Goal: Information Seeking & Learning: Learn about a topic

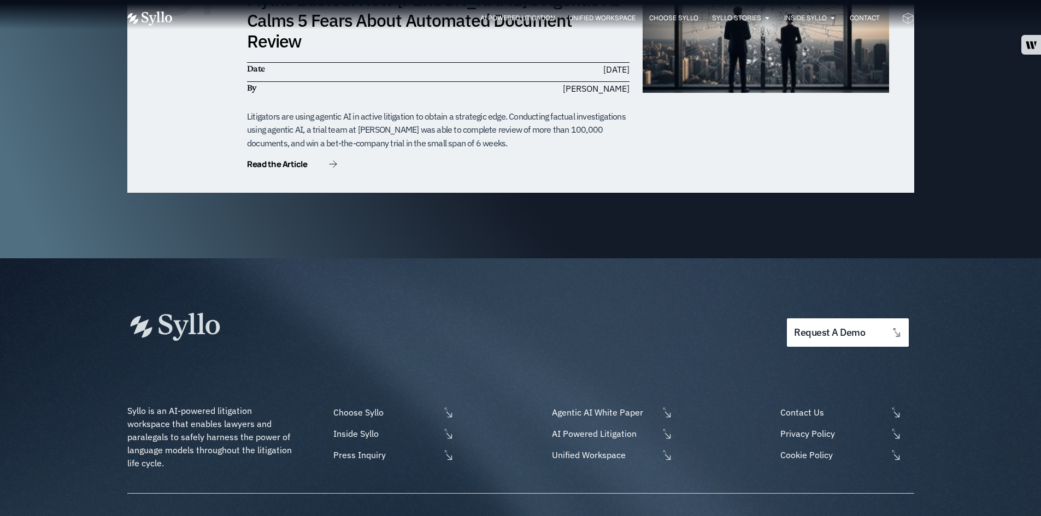
scroll to position [3490, 0]
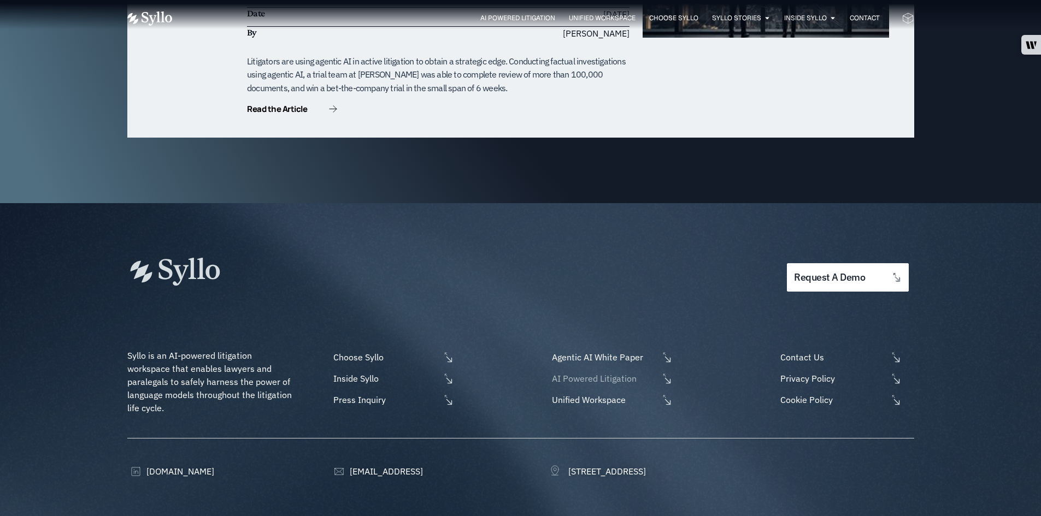
click at [577, 372] on span "AI Powered Litigation" at bounding box center [603, 378] width 109 height 13
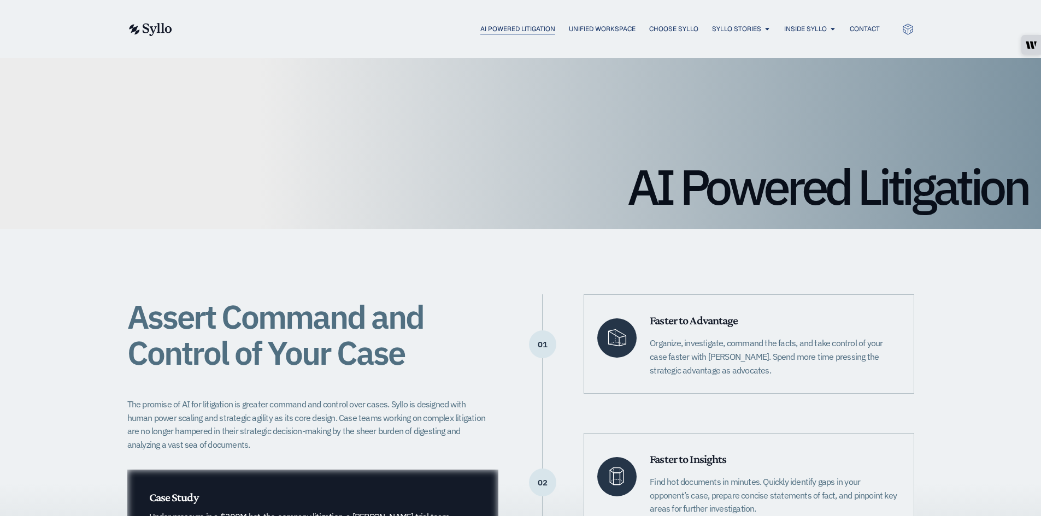
click at [508, 32] on span "AI Powered Litigation" at bounding box center [517, 29] width 75 height 10
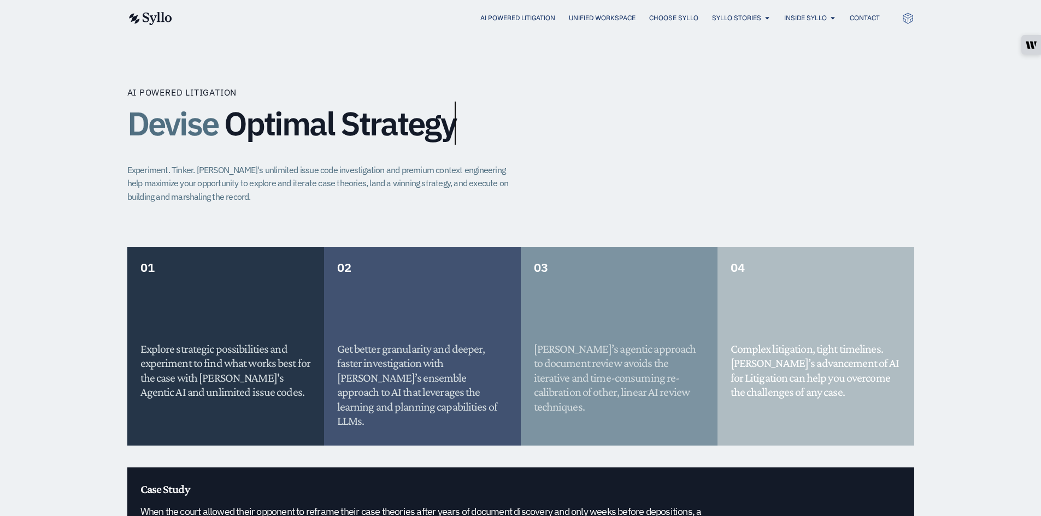
scroll to position [765, 0]
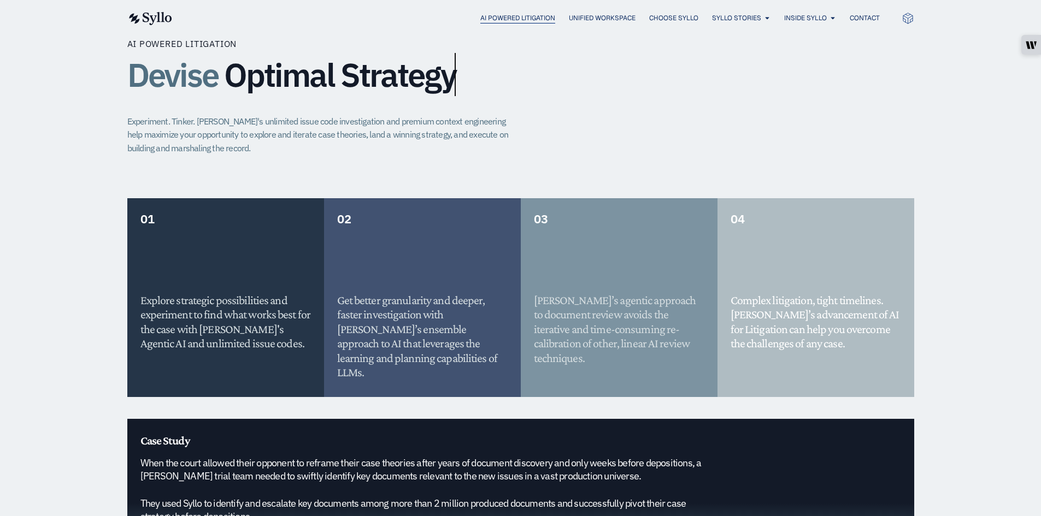
click at [527, 18] on span "AI Powered Litigation" at bounding box center [517, 18] width 75 height 10
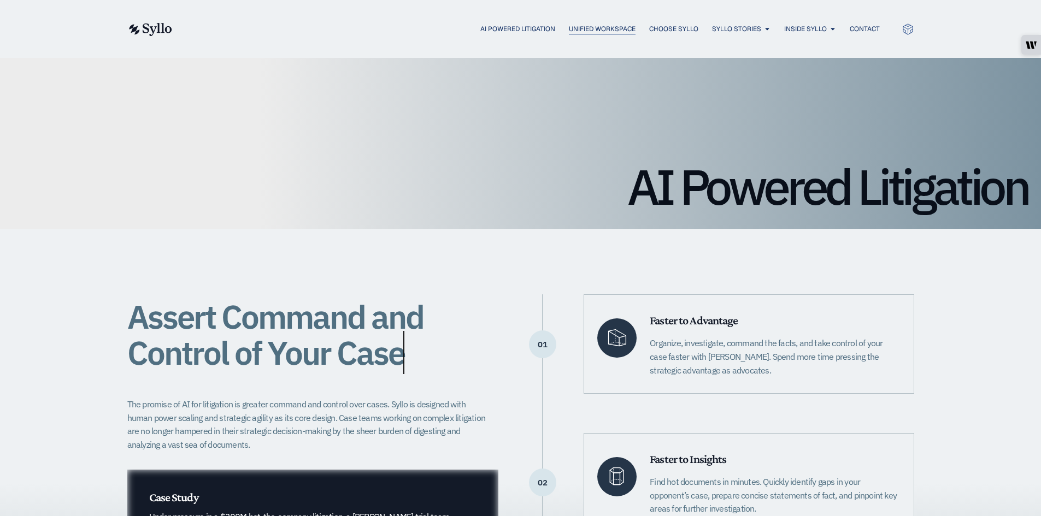
click at [591, 27] on span "Unified Workspace" at bounding box center [602, 29] width 67 height 10
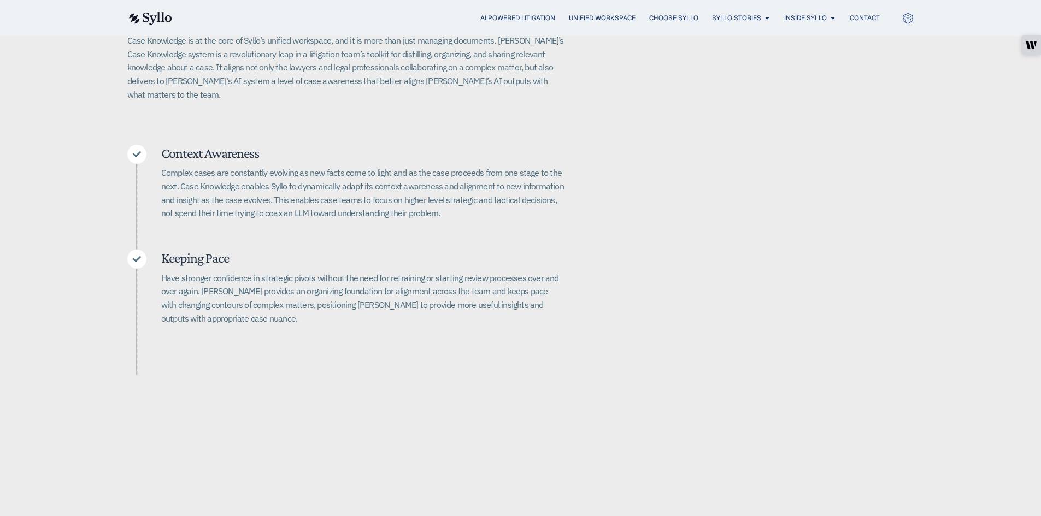
scroll to position [328, 0]
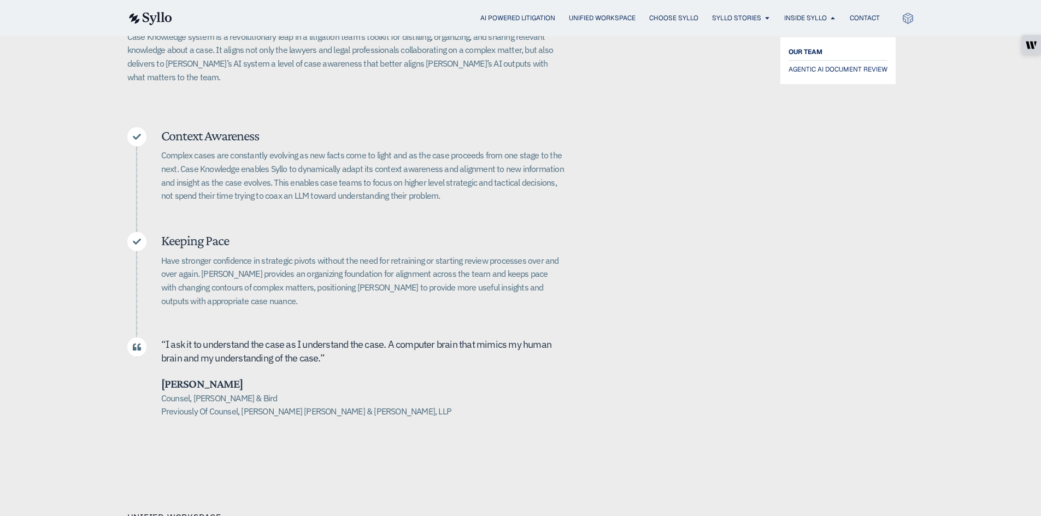
click at [809, 53] on span "OUR TEAM" at bounding box center [805, 51] width 34 height 13
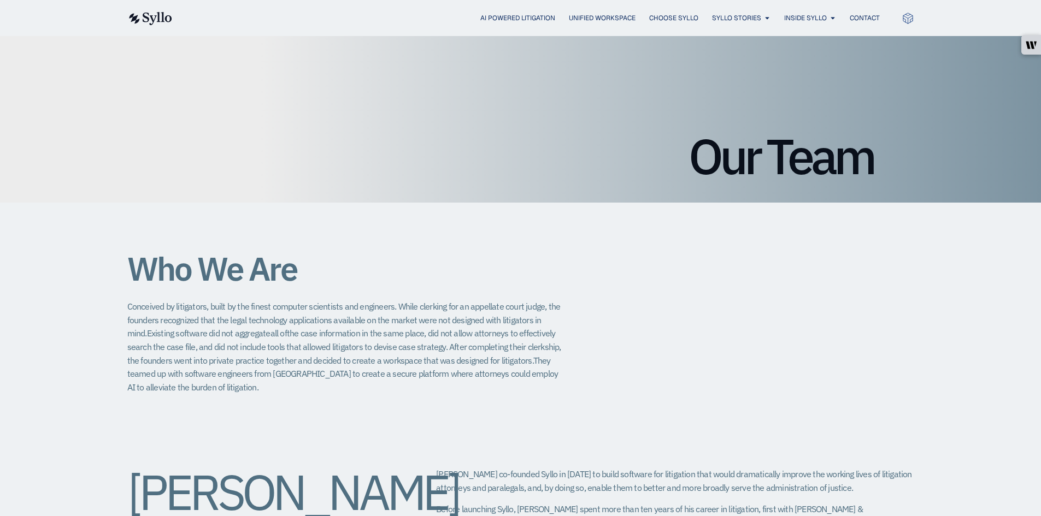
scroll to position [55, 0]
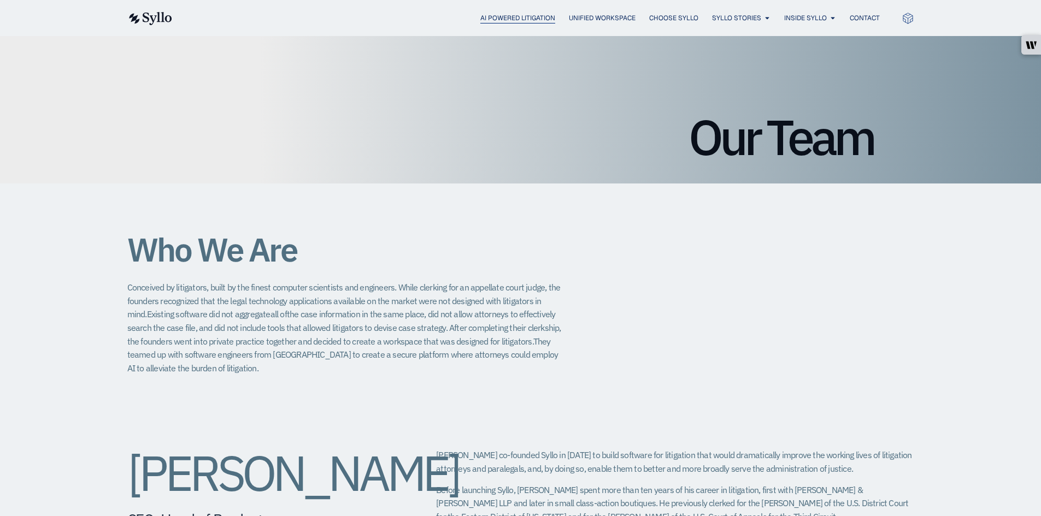
click at [502, 16] on span "AI Powered Litigation" at bounding box center [517, 18] width 75 height 10
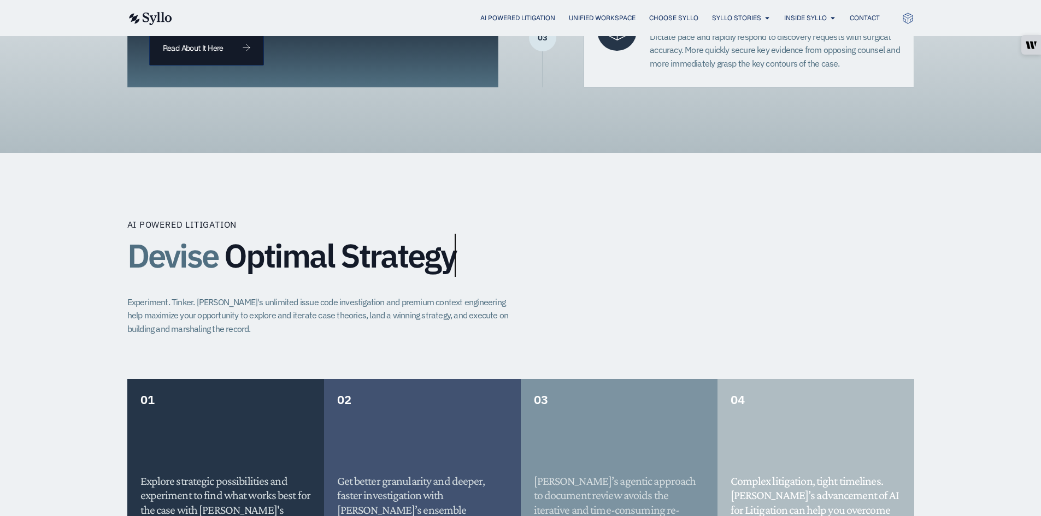
scroll to position [437, 0]
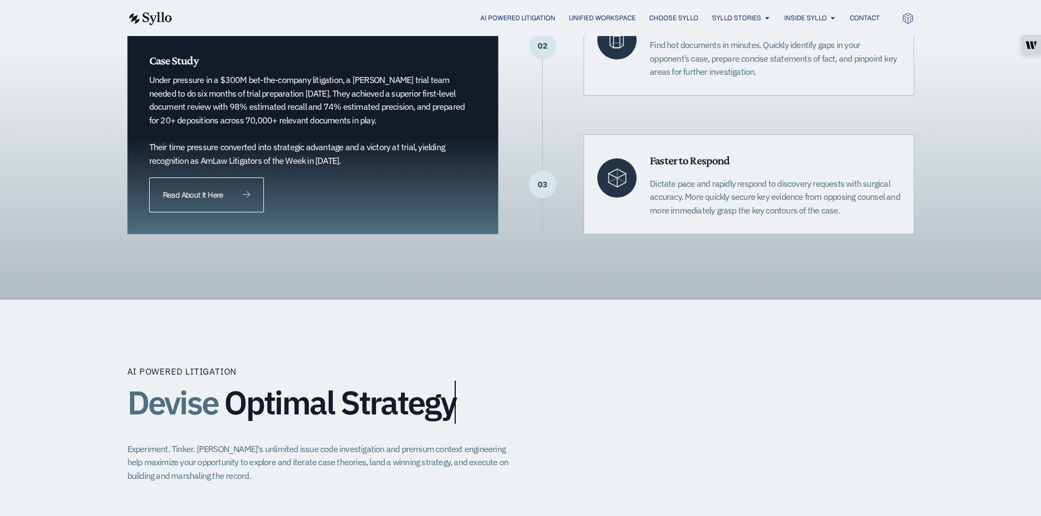
click at [197, 204] on link "Read About It Here" at bounding box center [206, 195] width 115 height 35
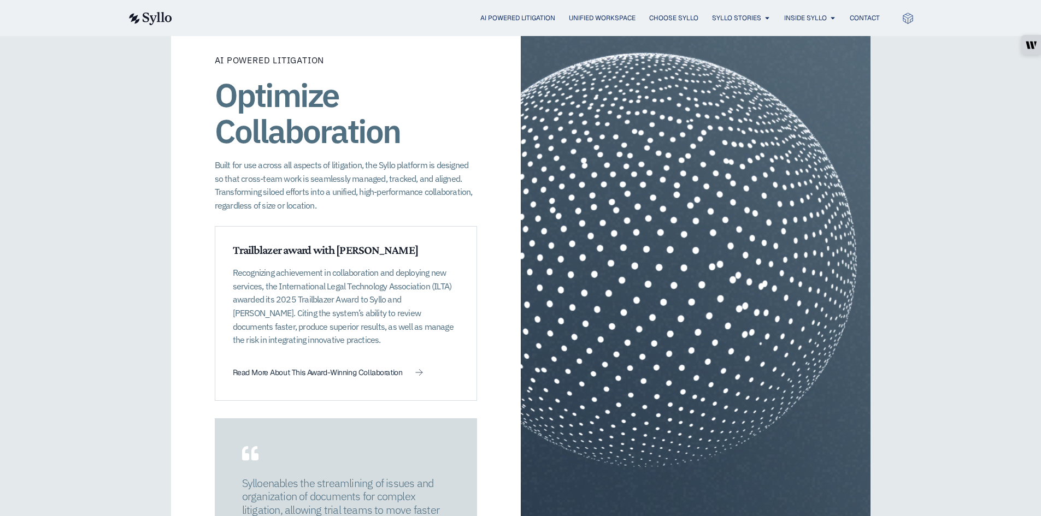
scroll to position [1475, 0]
